Goal: Task Accomplishment & Management: Complete application form

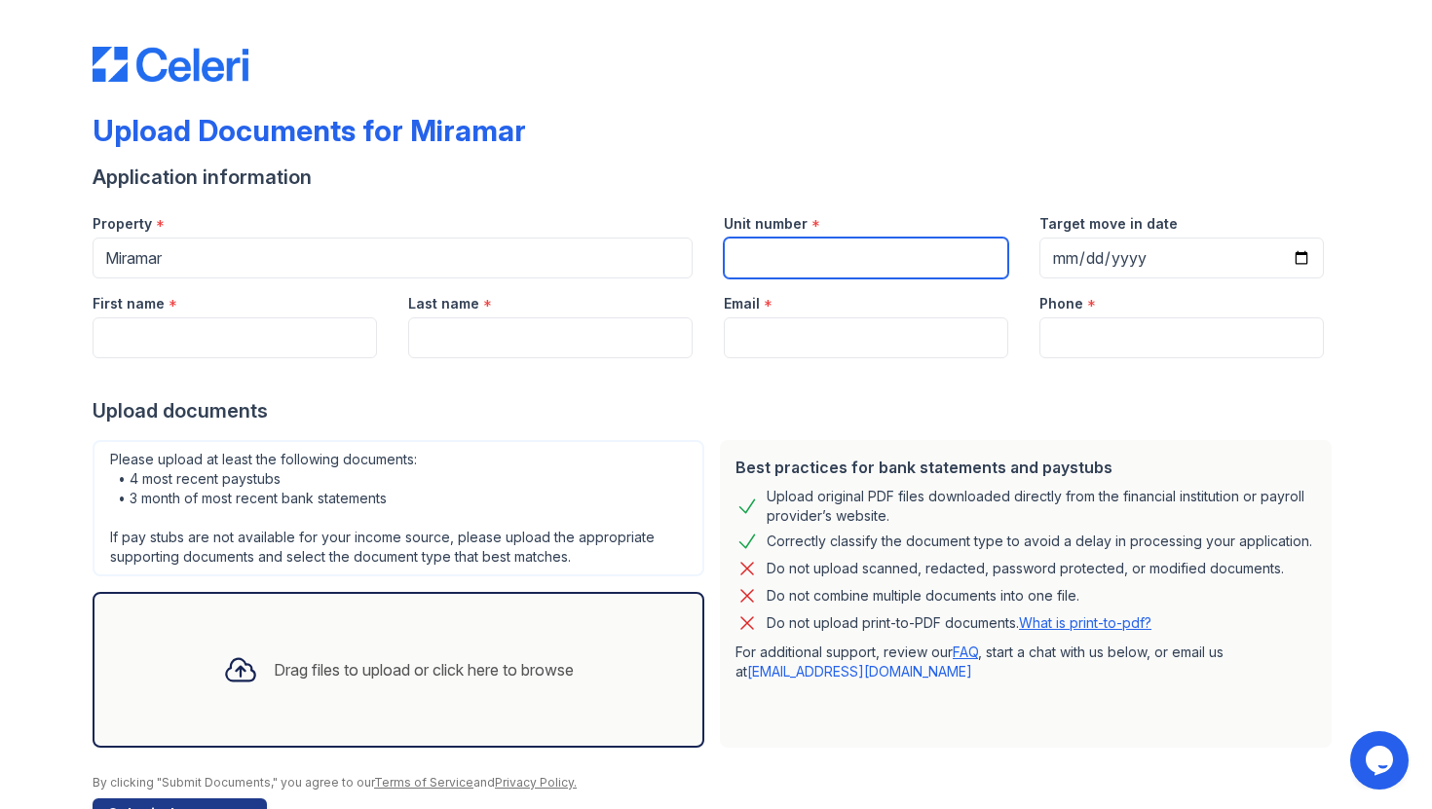
click at [880, 272] on input "Unit number" at bounding box center [866, 258] width 284 height 41
type input "400S"
click at [1099, 203] on div "Target move in date" at bounding box center [1181, 218] width 284 height 39
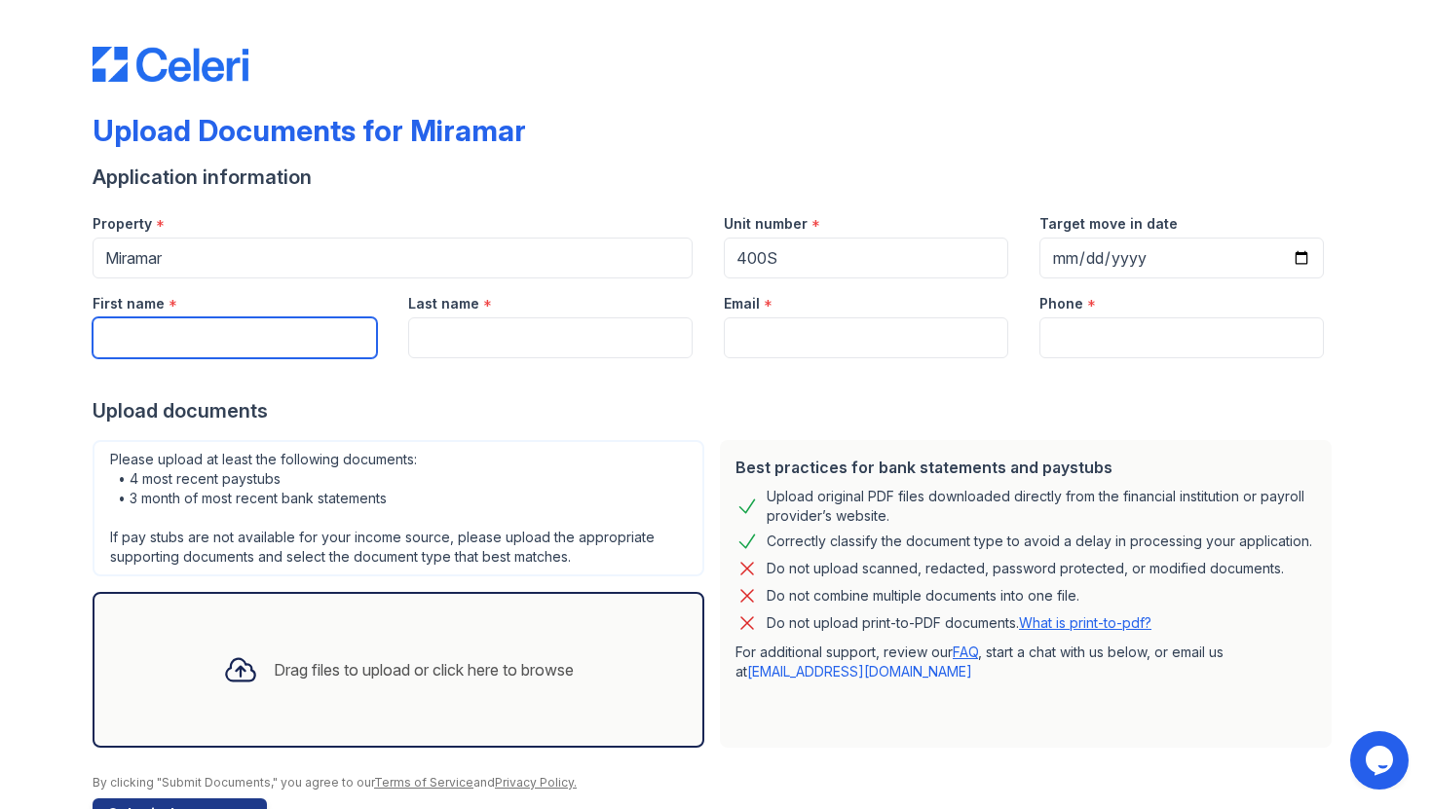
click at [196, 329] on input "First name" at bounding box center [235, 338] width 284 height 41
type input "Jinxuan"
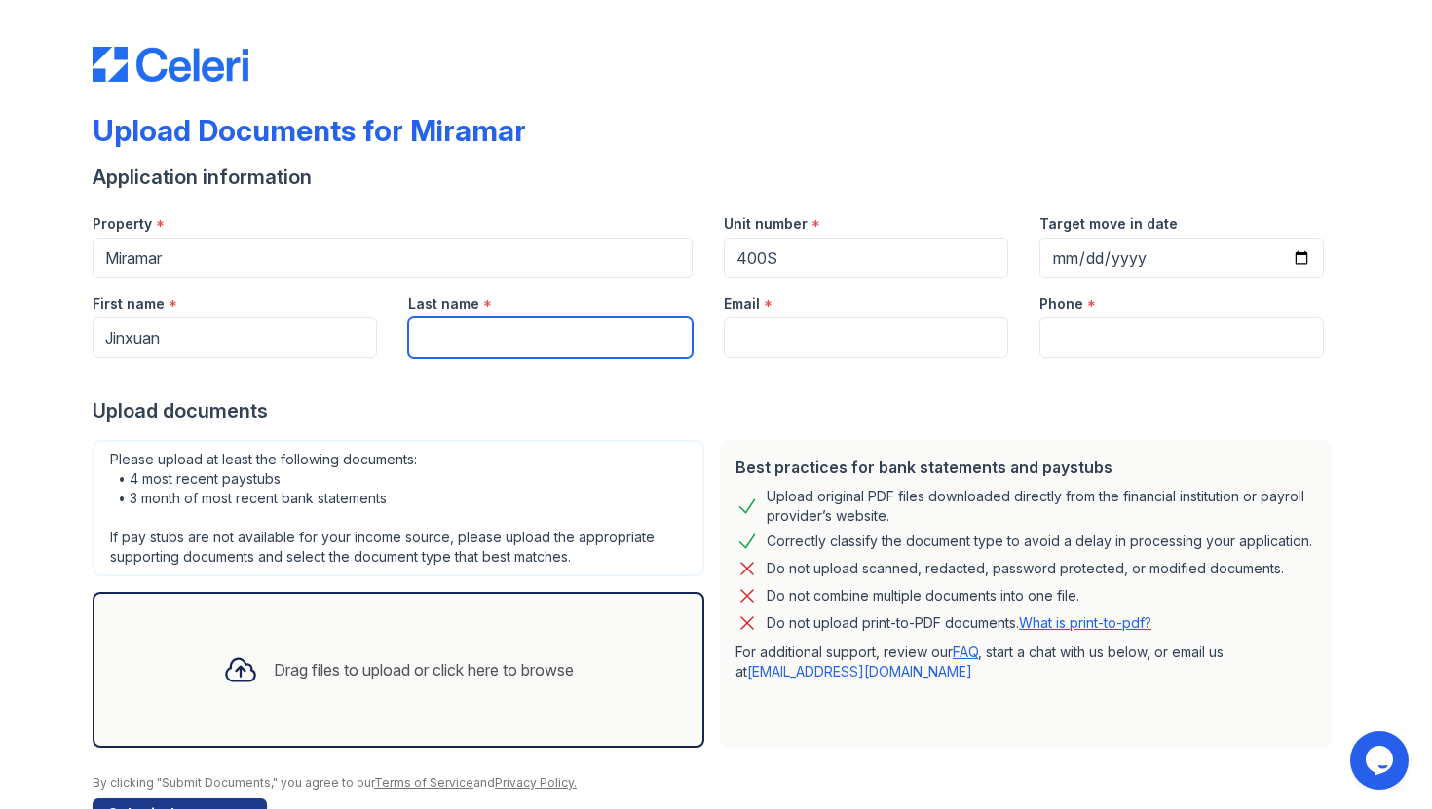
click at [436, 352] on input "Last name" at bounding box center [550, 338] width 284 height 41
type input "Lyu"
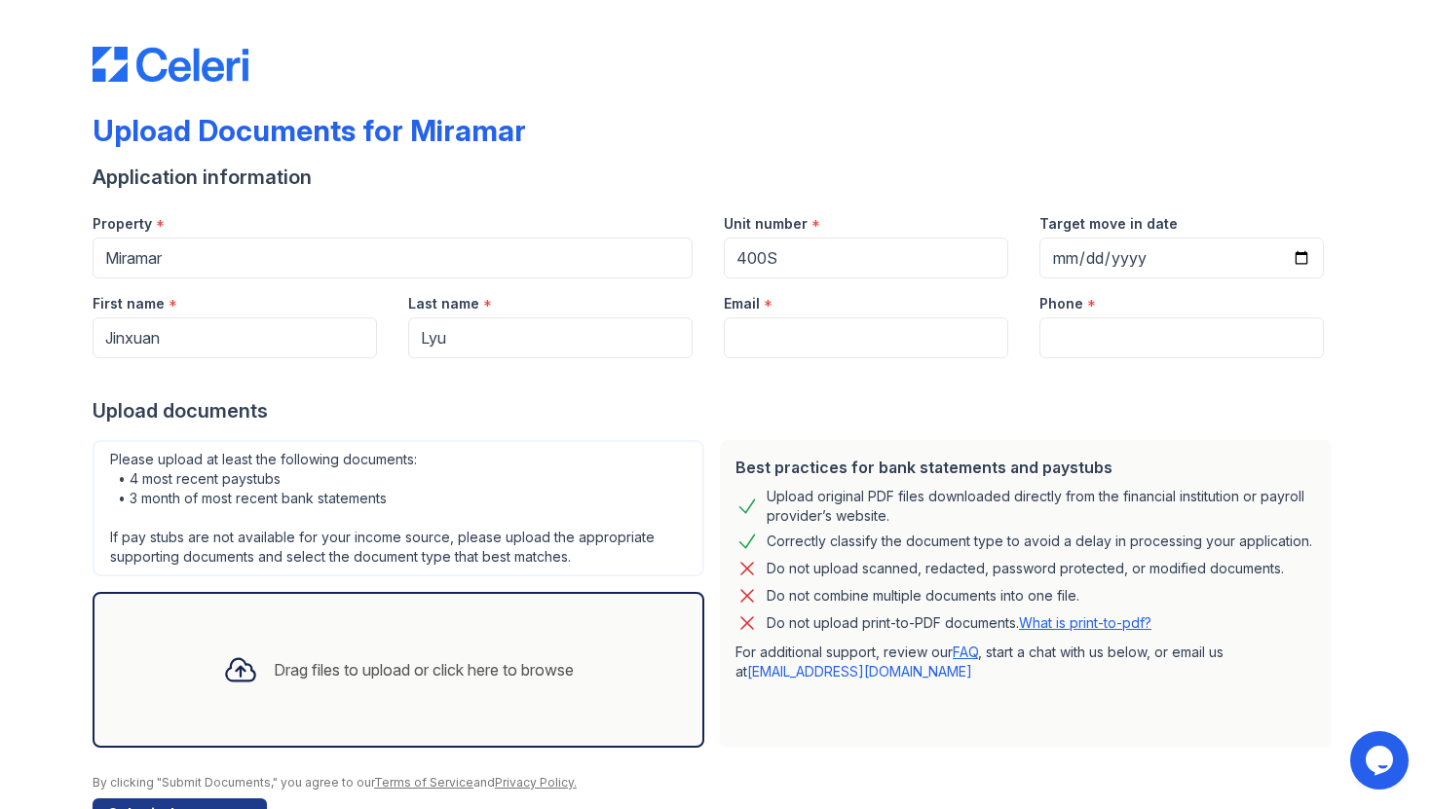
click at [778, 364] on div at bounding box center [716, 377] width 1247 height 39
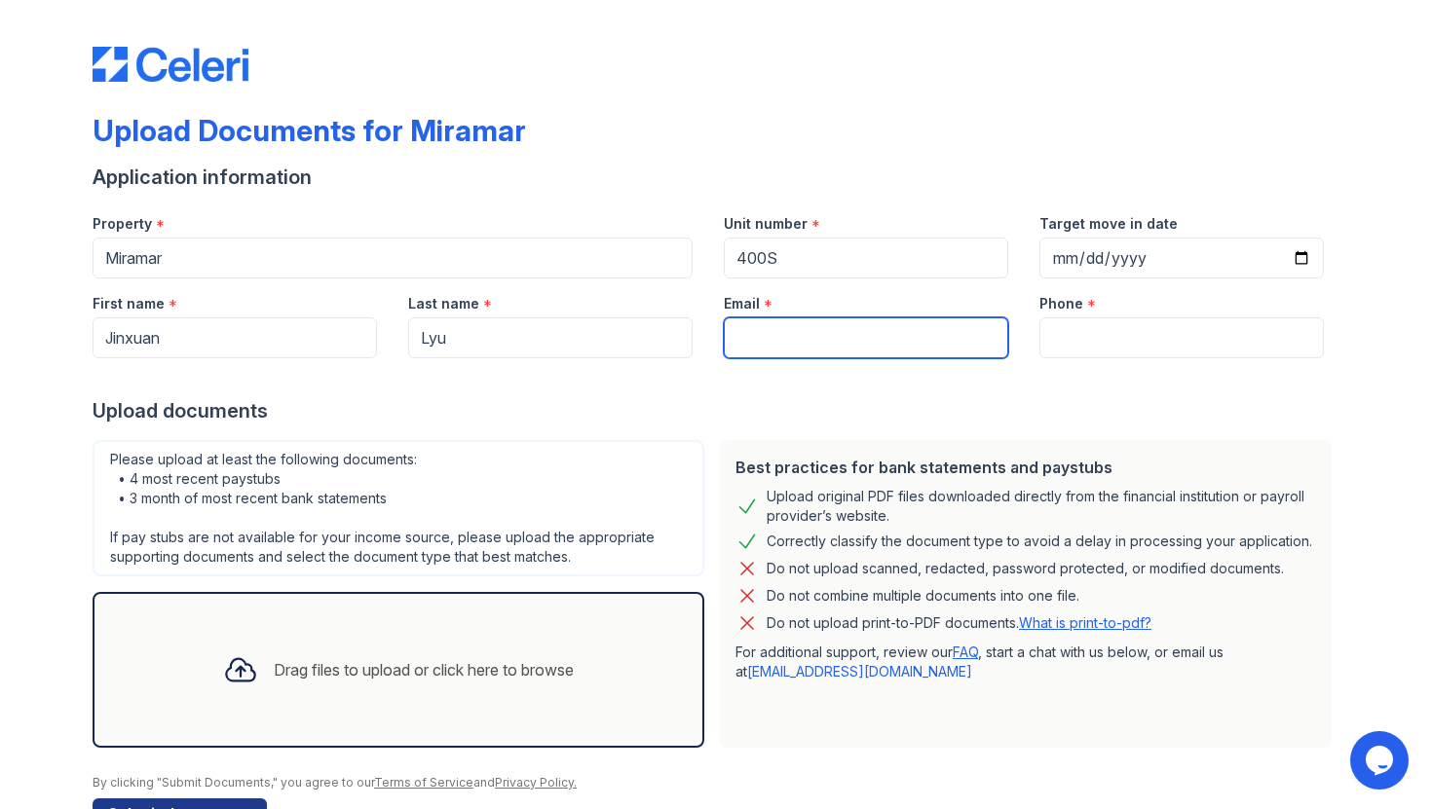
click at [799, 355] on input "Email" at bounding box center [866, 338] width 284 height 41
type input "[EMAIL_ADDRESS][DOMAIN_NAME]"
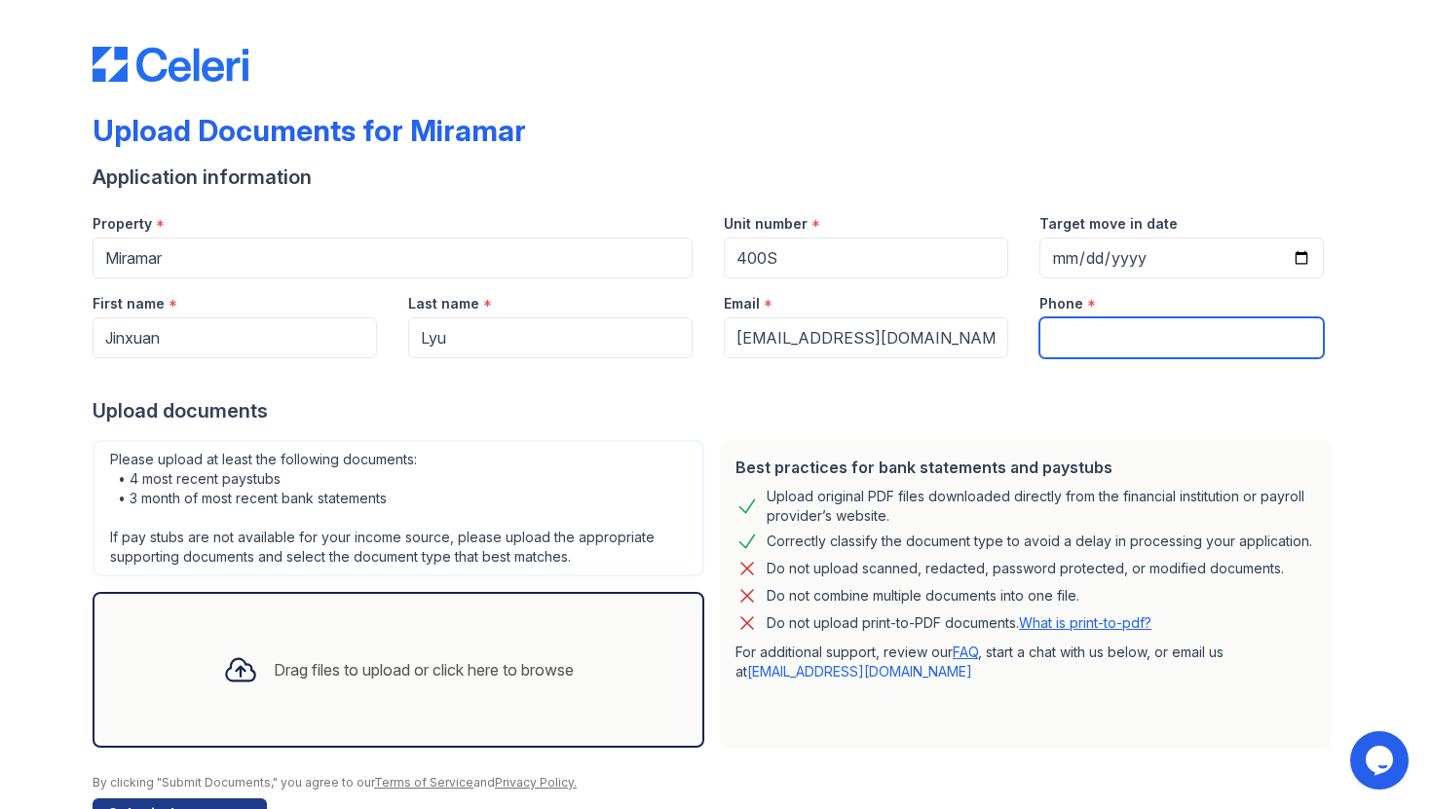
click at [1126, 325] on input "Phone" at bounding box center [1181, 338] width 284 height 41
type input "2122030266"
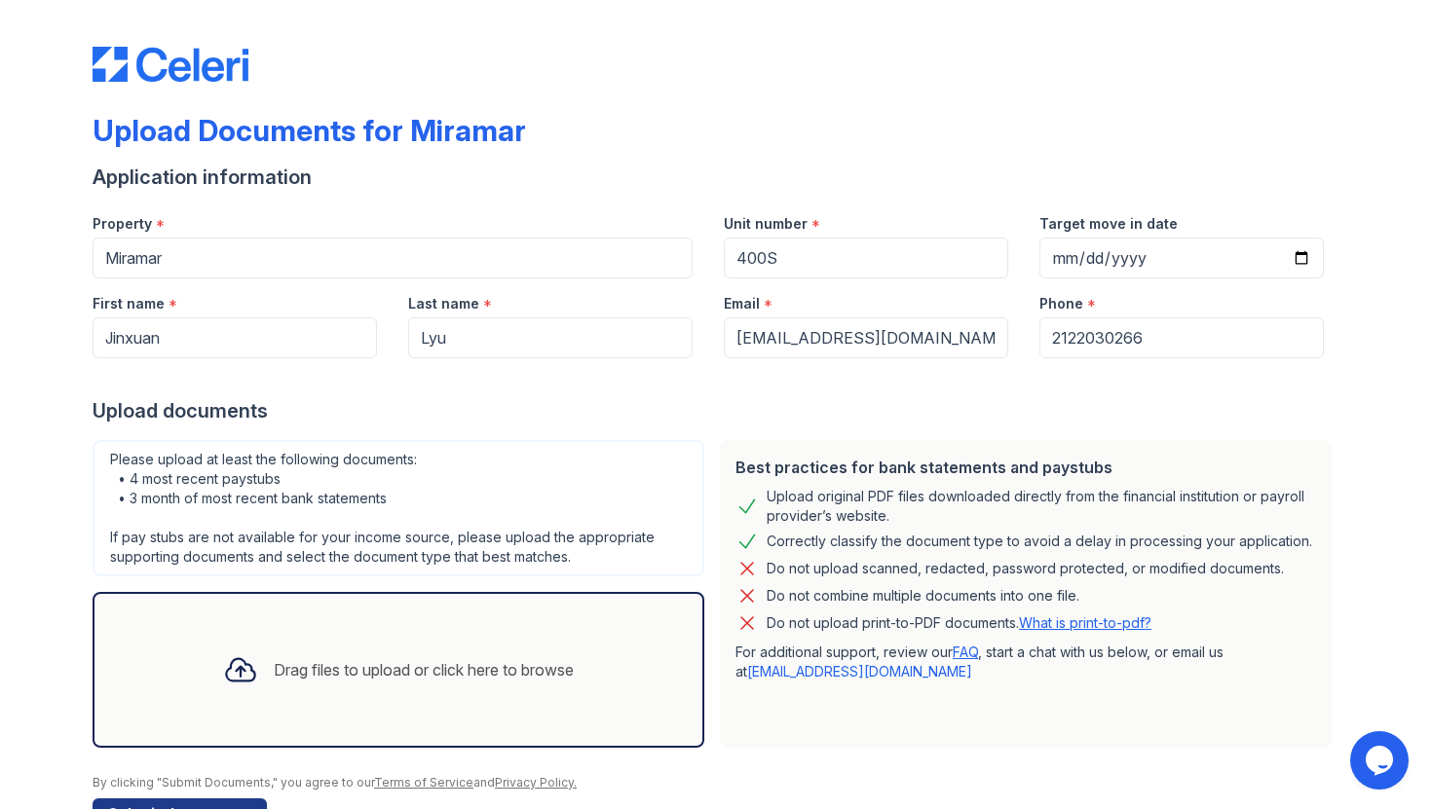
click at [880, 443] on div "Best practices for bank statements and paystubs Upload original PDF files downl…" at bounding box center [1026, 594] width 612 height 308
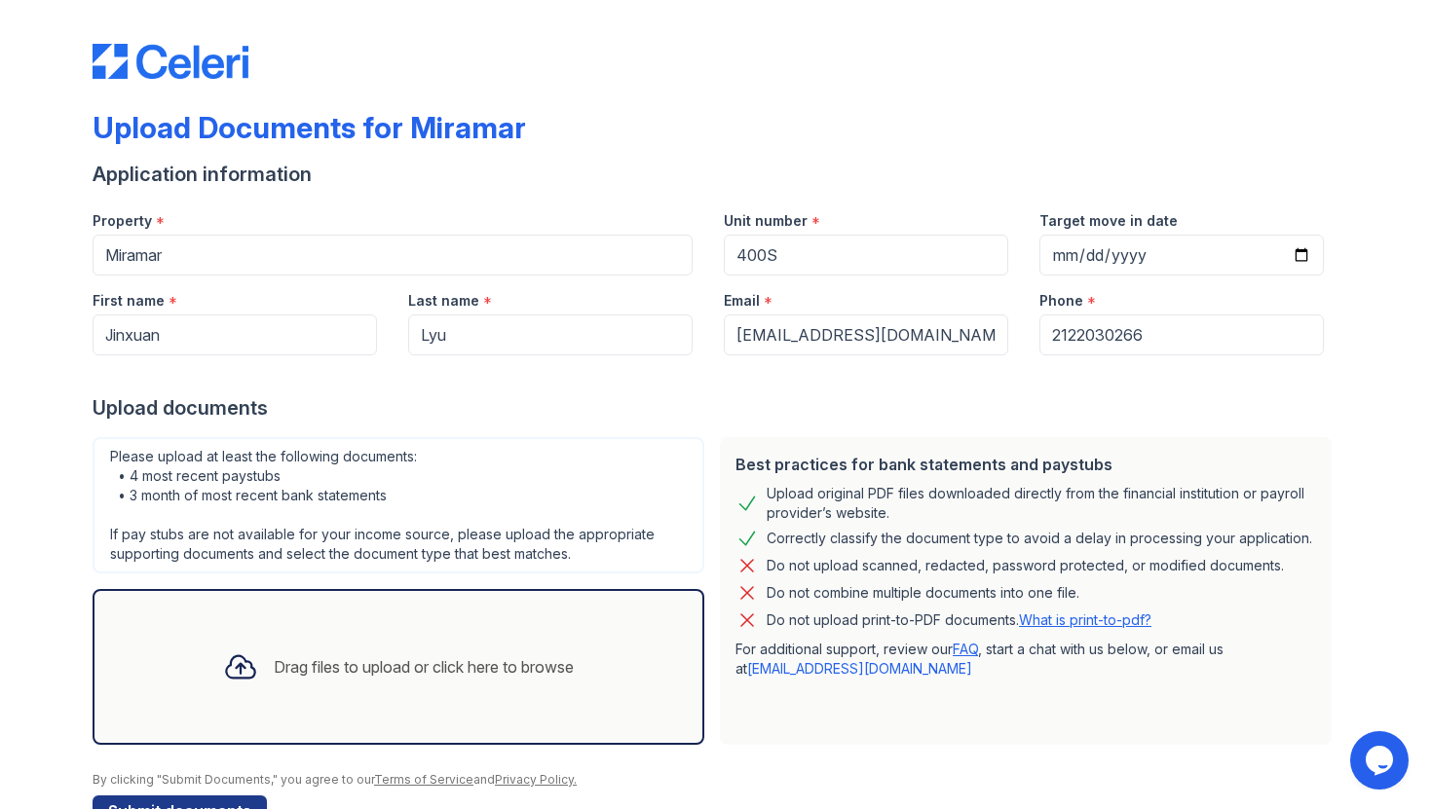
scroll to position [1, 0]
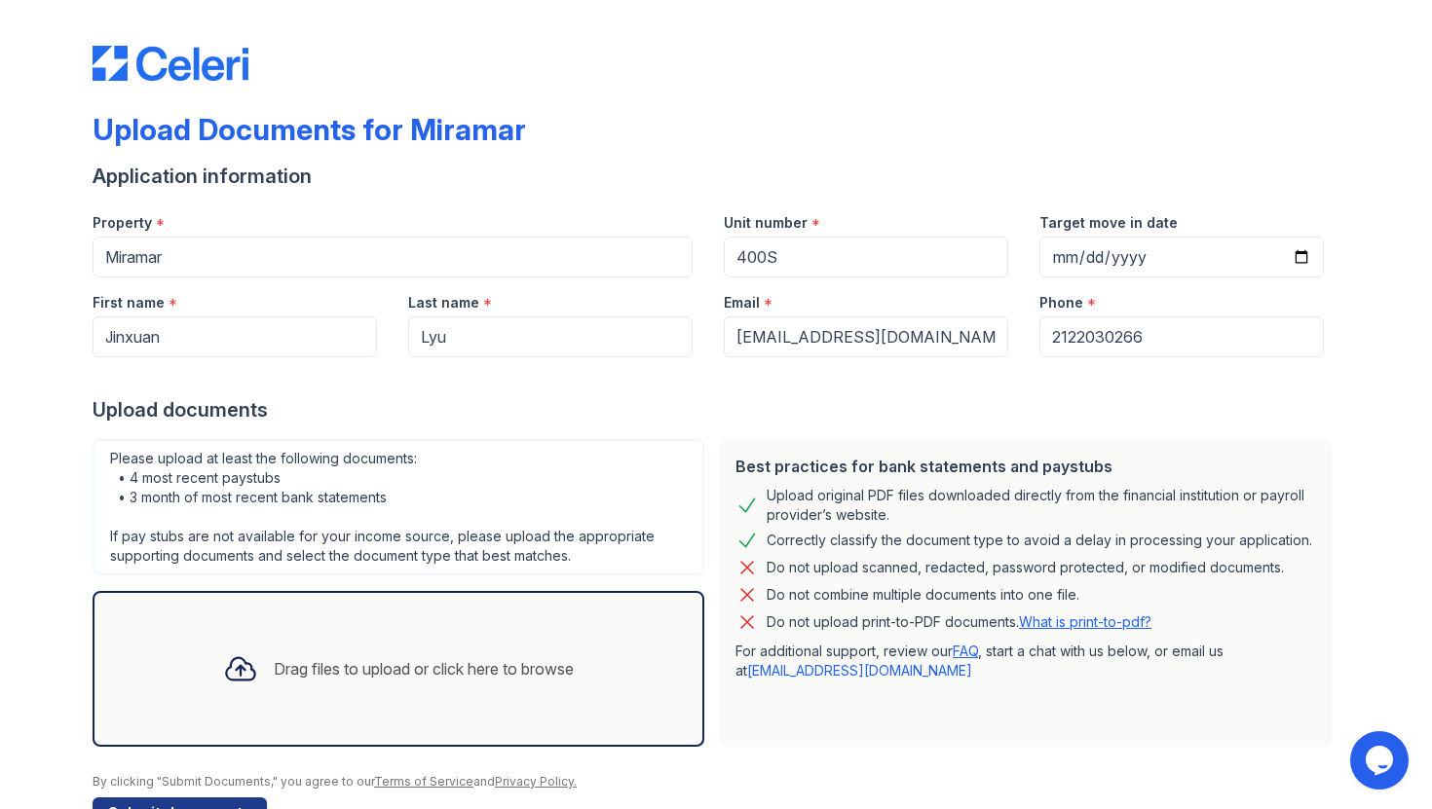
click at [350, 665] on div "Drag files to upload or click here to browse" at bounding box center [424, 668] width 300 height 23
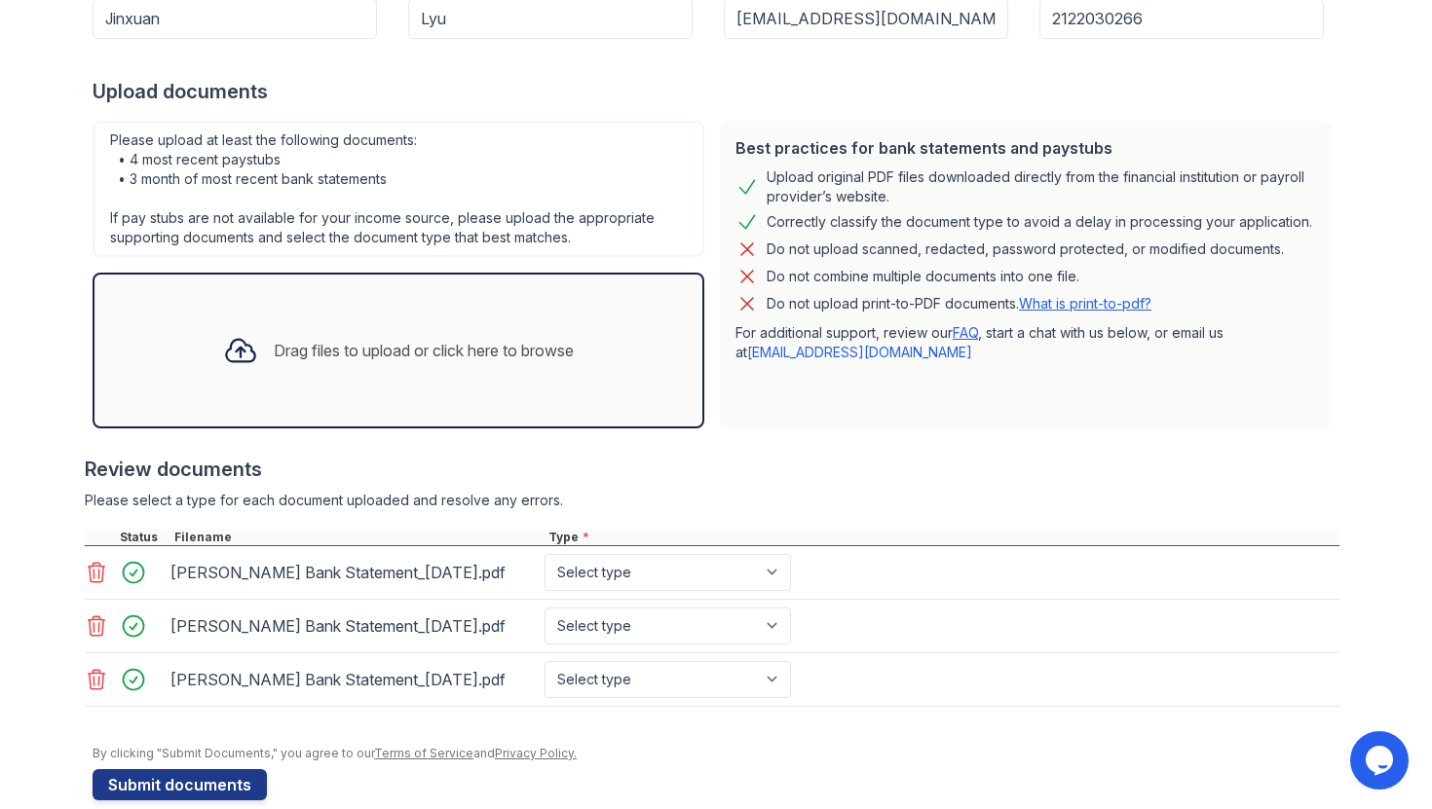
scroll to position [350, 0]
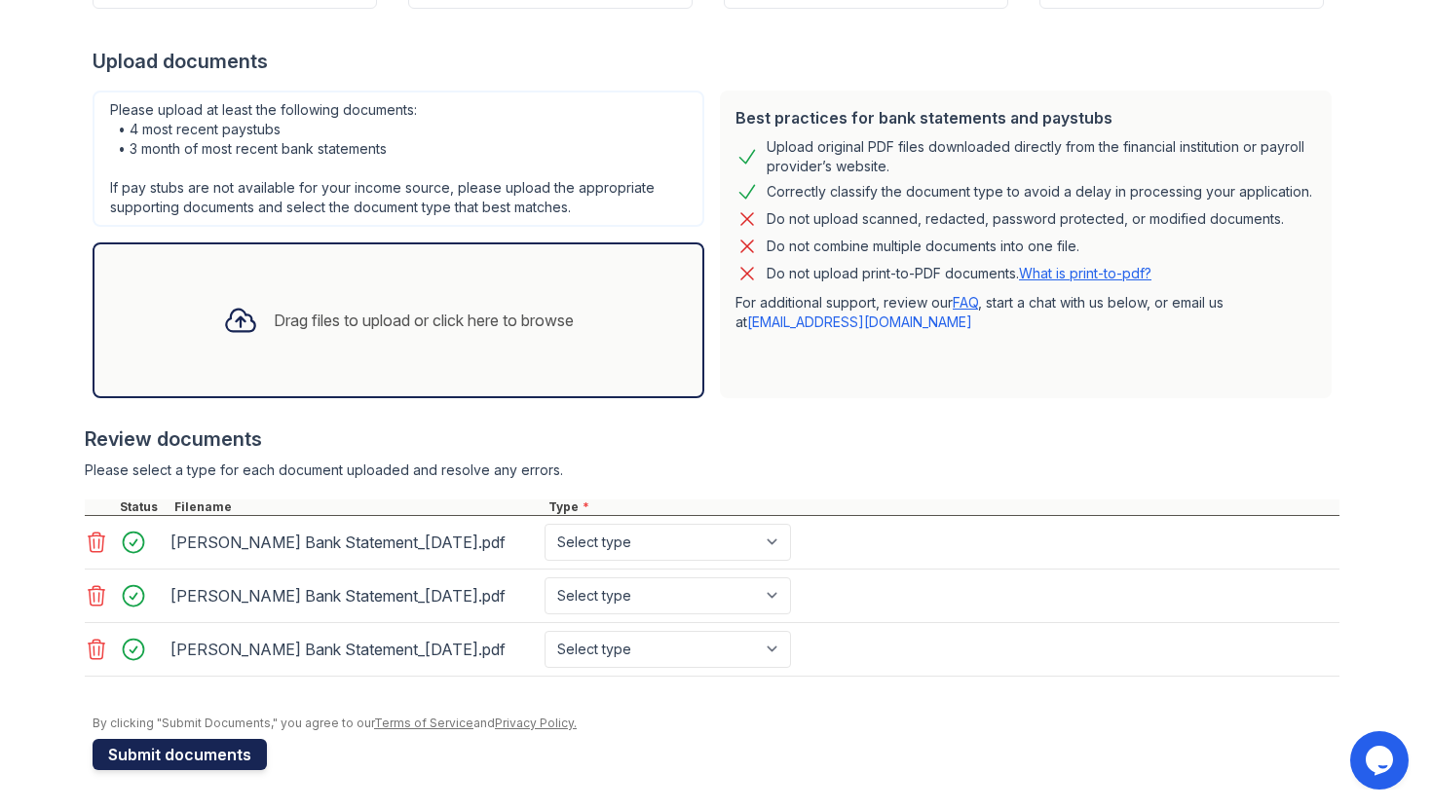
click at [173, 750] on button "Submit documents" at bounding box center [180, 754] width 174 height 31
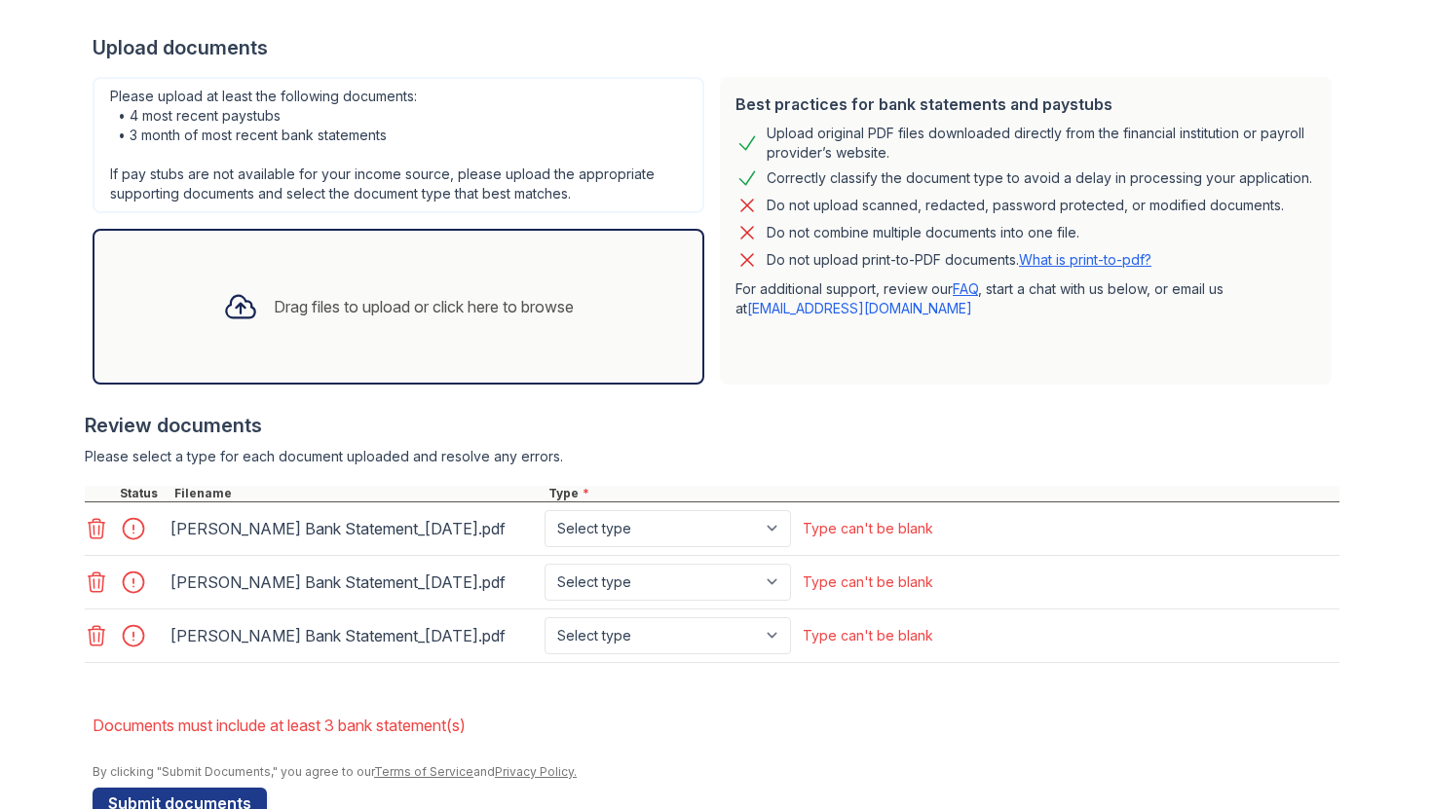
scroll to position [467, 0]
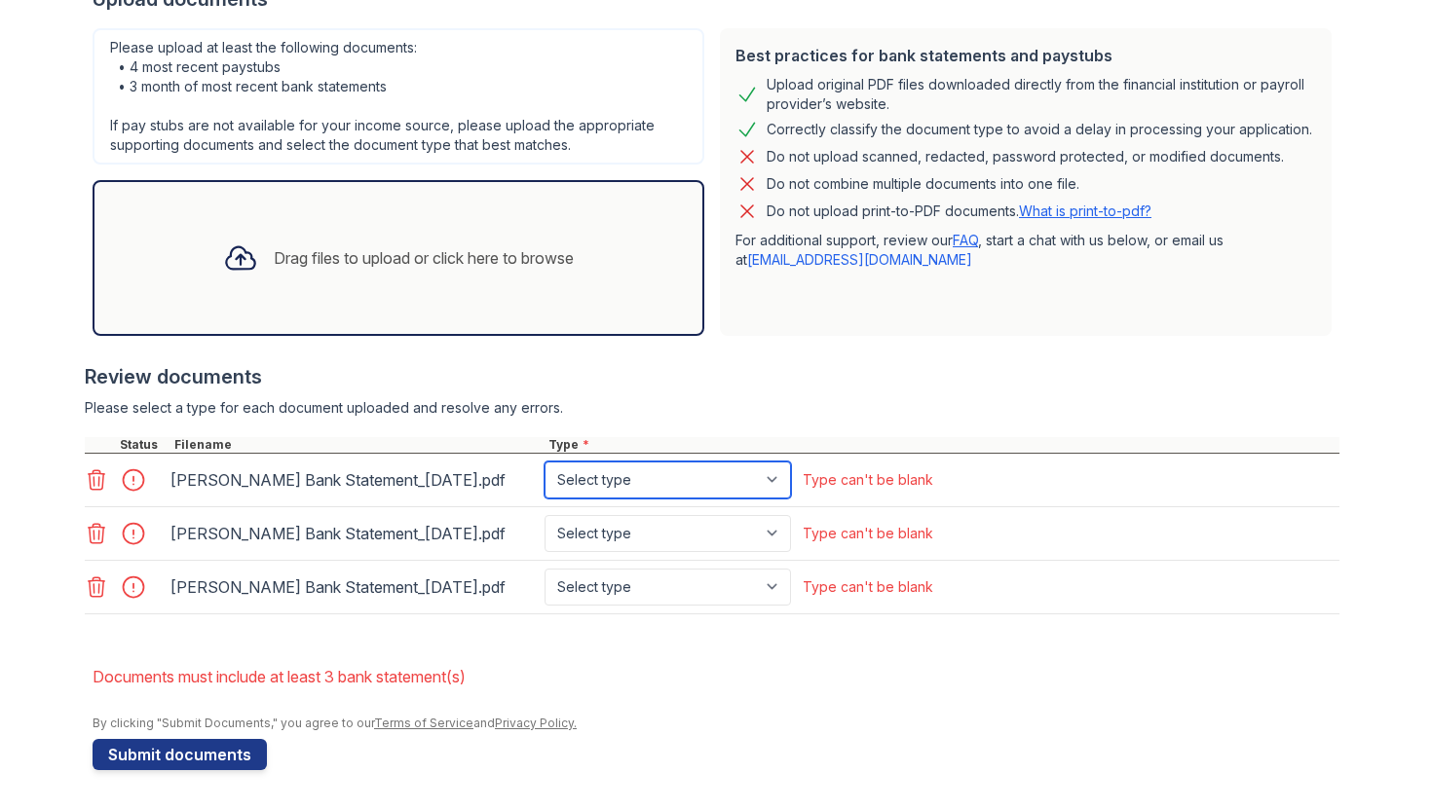
click at [708, 470] on select "Select type Paystub Bank Statement Offer Letter Tax Documents Benefit Award Let…" at bounding box center [667, 480] width 246 height 37
select select "bank_statement"
click at [544, 462] on select "Select type Paystub Bank Statement Offer Letter Tax Documents Benefit Award Let…" at bounding box center [667, 480] width 246 height 37
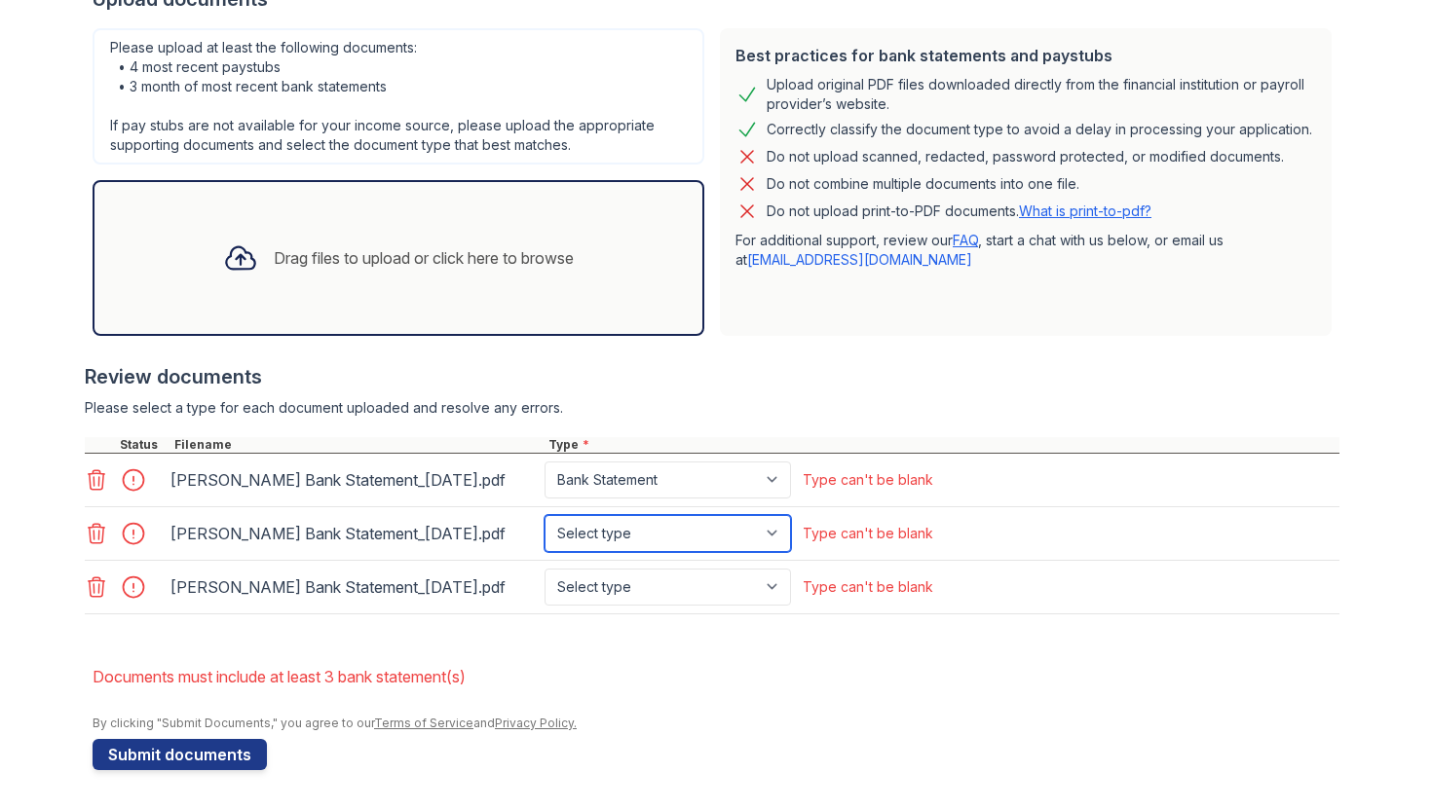
click at [729, 543] on select "Select type Paystub Bank Statement Offer Letter Tax Documents Benefit Award Let…" at bounding box center [667, 533] width 246 height 37
select select "bank_statement"
click at [544, 515] on select "Select type Paystub Bank Statement Offer Letter Tax Documents Benefit Award Let…" at bounding box center [667, 533] width 246 height 37
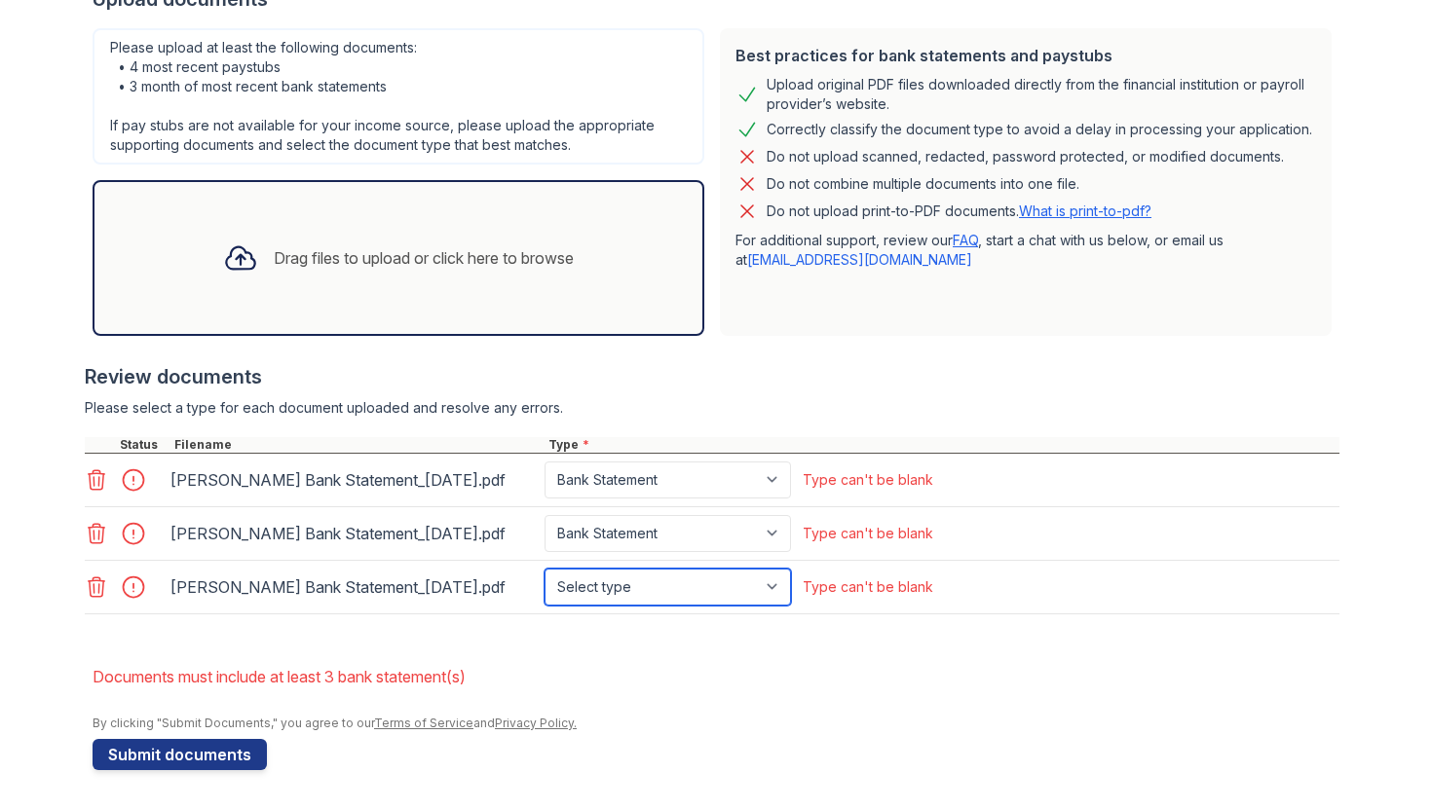
click at [727, 577] on select "Select type Paystub Bank Statement Offer Letter Tax Documents Benefit Award Let…" at bounding box center [667, 587] width 246 height 37
select select "bank_statement"
click at [544, 569] on select "Select type Paystub Bank Statement Offer Letter Tax Documents Benefit Award Let…" at bounding box center [667, 587] width 246 height 37
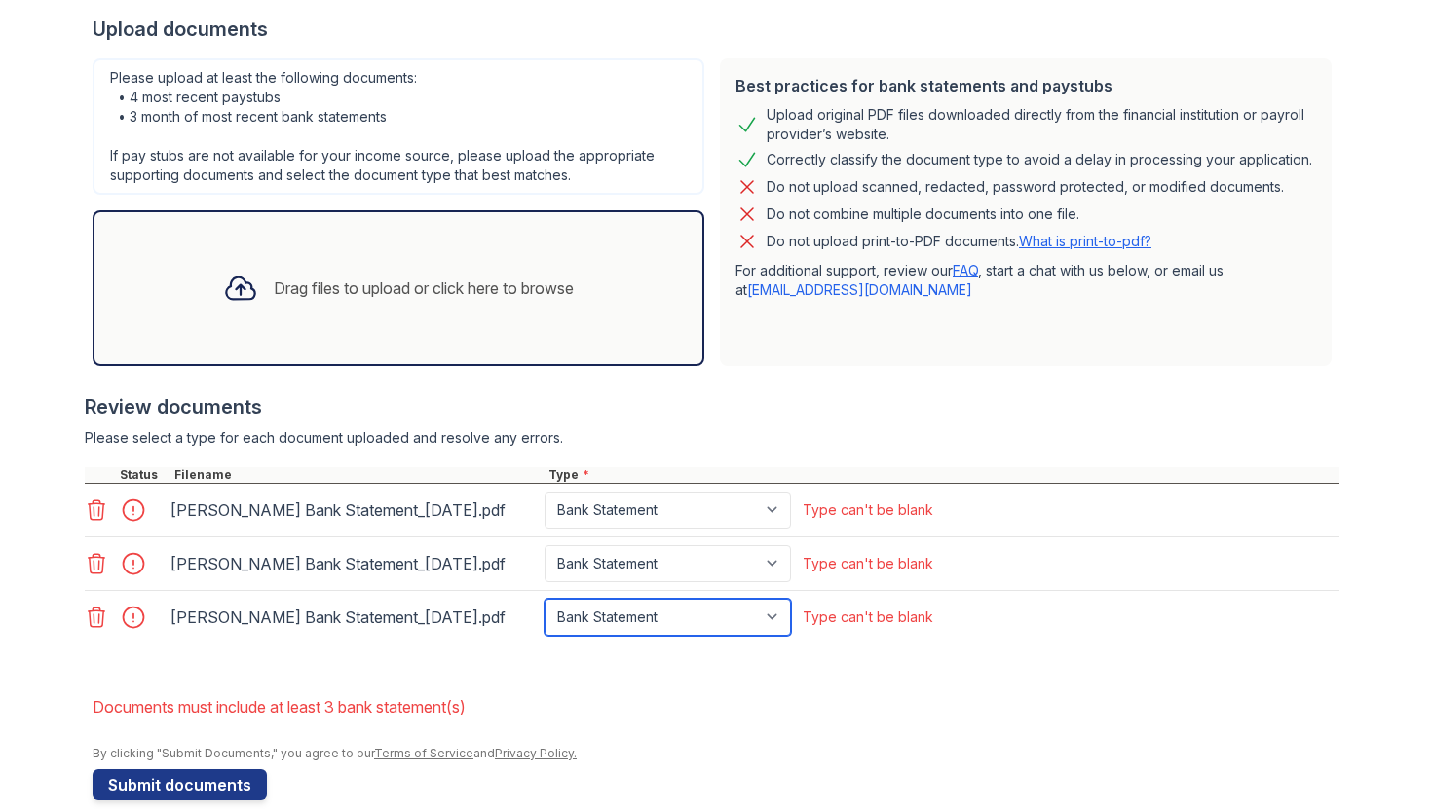
scroll to position [439, 0]
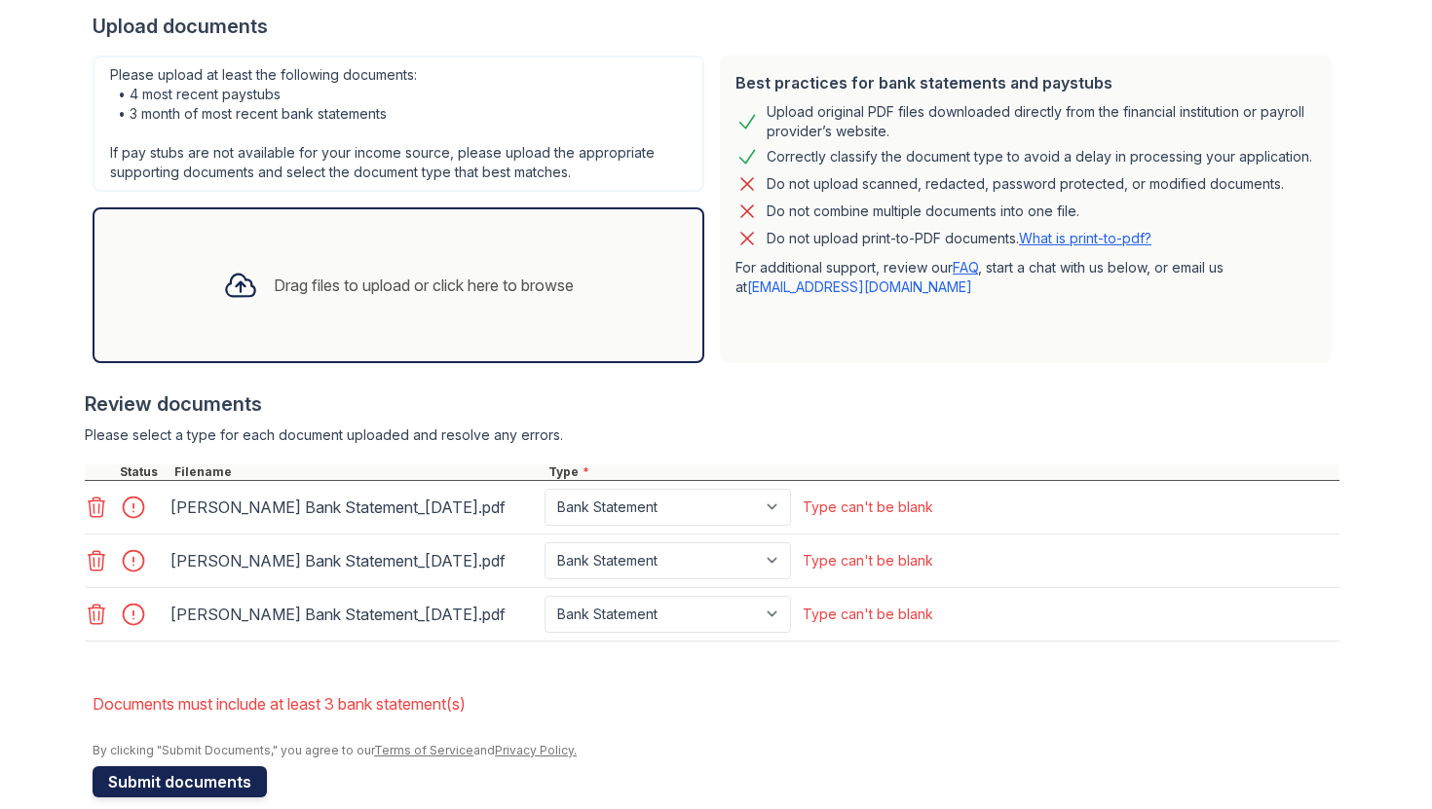
click at [207, 768] on button "Submit documents" at bounding box center [180, 782] width 174 height 31
